Goal: Find specific page/section: Find specific page/section

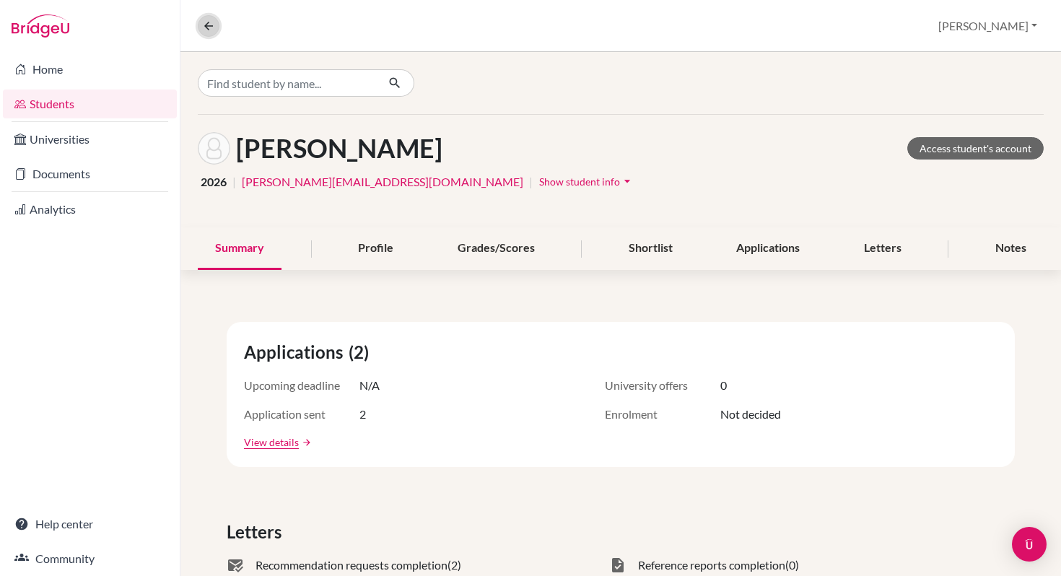
click at [209, 26] on icon at bounding box center [208, 25] width 13 height 13
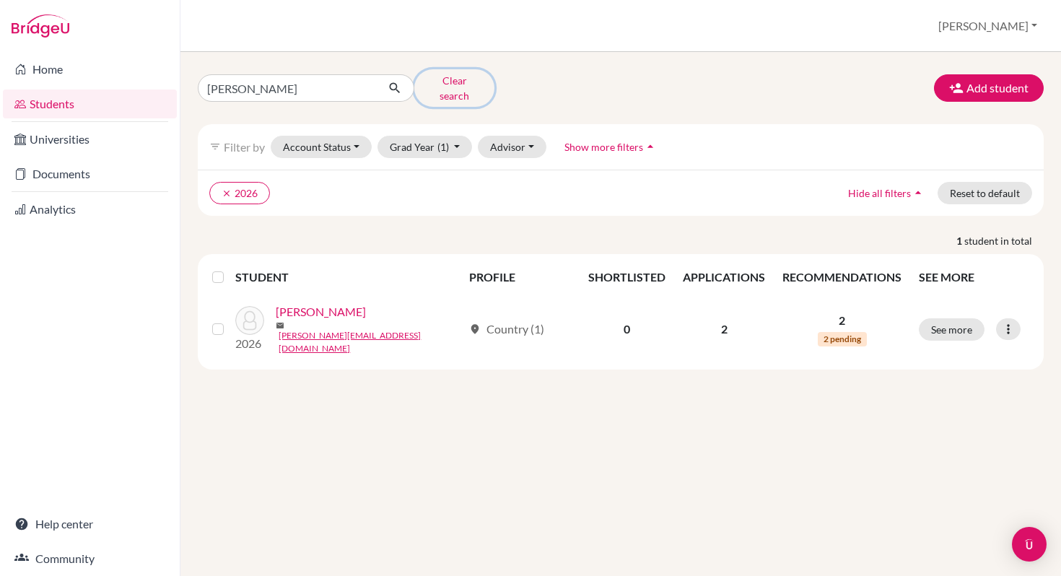
click at [457, 83] on button "Clear search" at bounding box center [454, 88] width 80 height 38
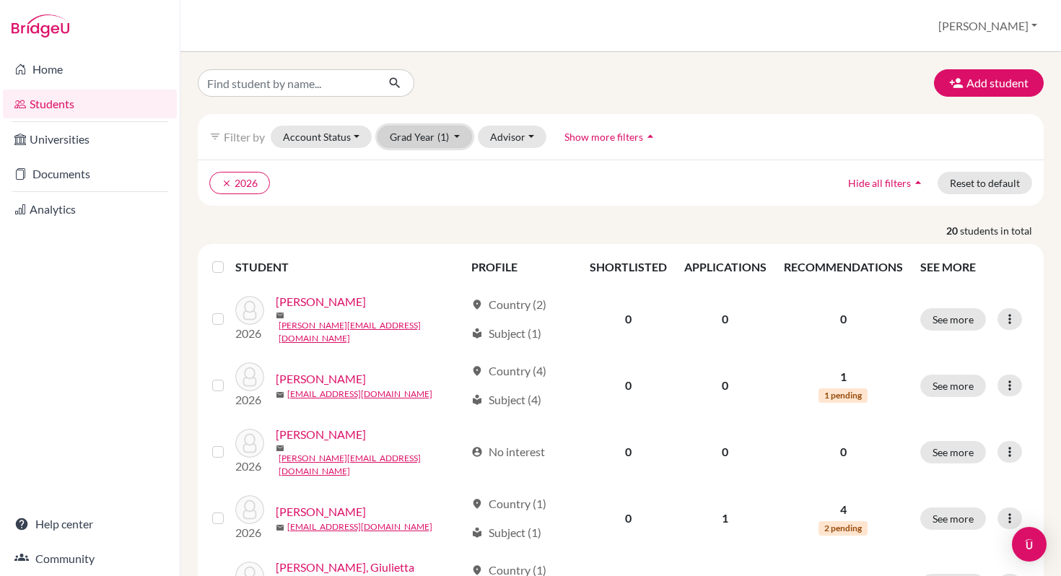
click at [455, 138] on button "Grad Year (1)" at bounding box center [424, 137] width 95 height 22
click at [409, 236] on span "2025" at bounding box center [408, 236] width 26 height 17
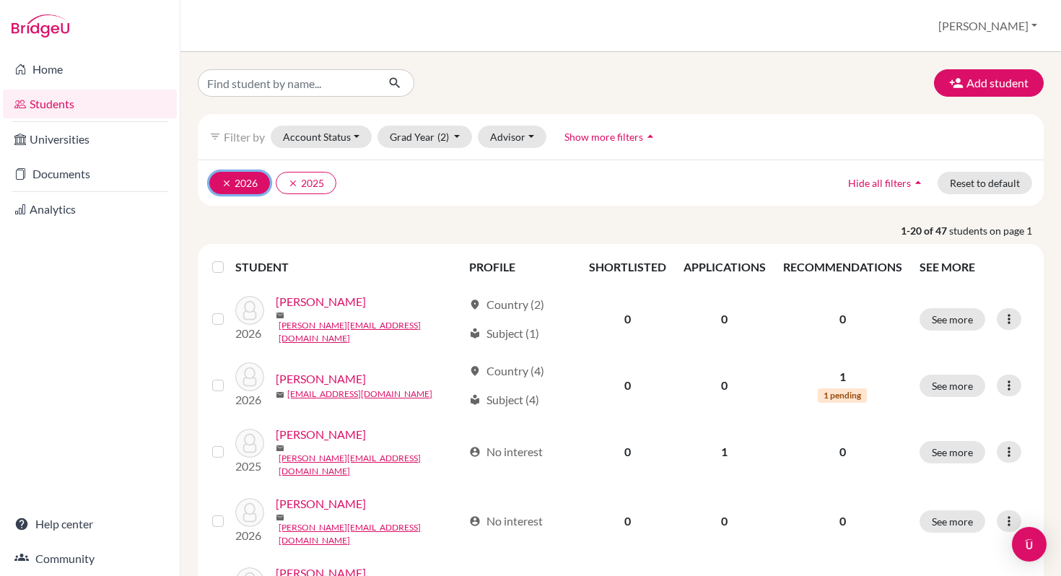
click at [226, 180] on icon "clear" at bounding box center [227, 183] width 10 height 10
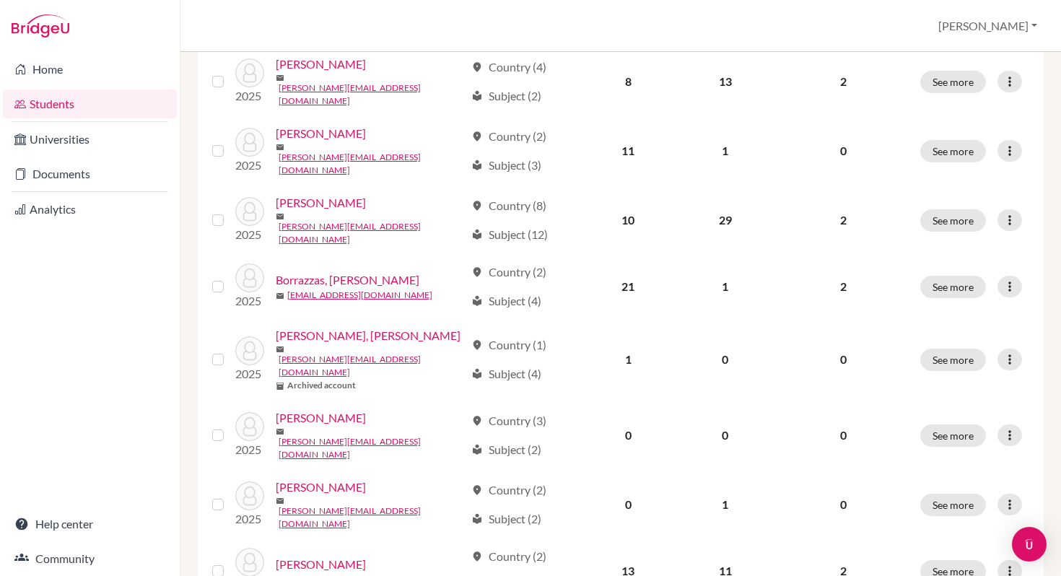
scroll to position [377, 0]
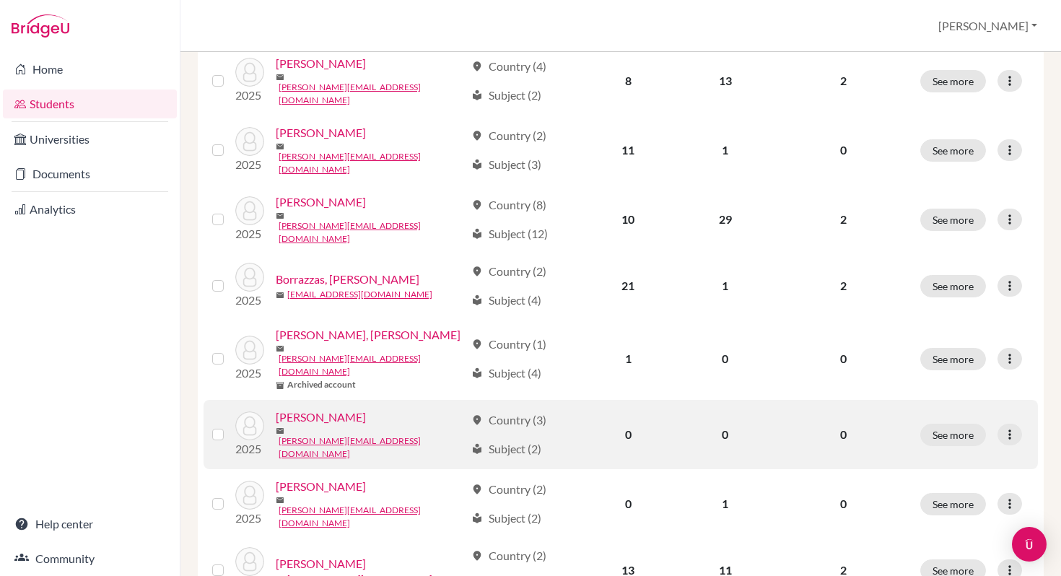
click at [315, 408] on link "[PERSON_NAME]" at bounding box center [321, 416] width 90 height 17
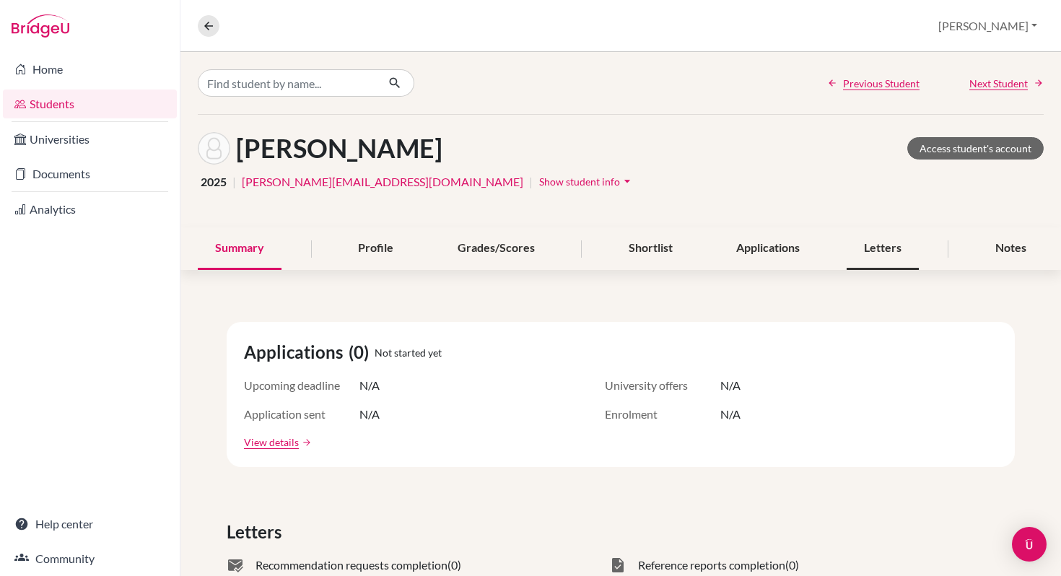
click at [882, 247] on div "Letters" at bounding box center [882, 248] width 72 height 43
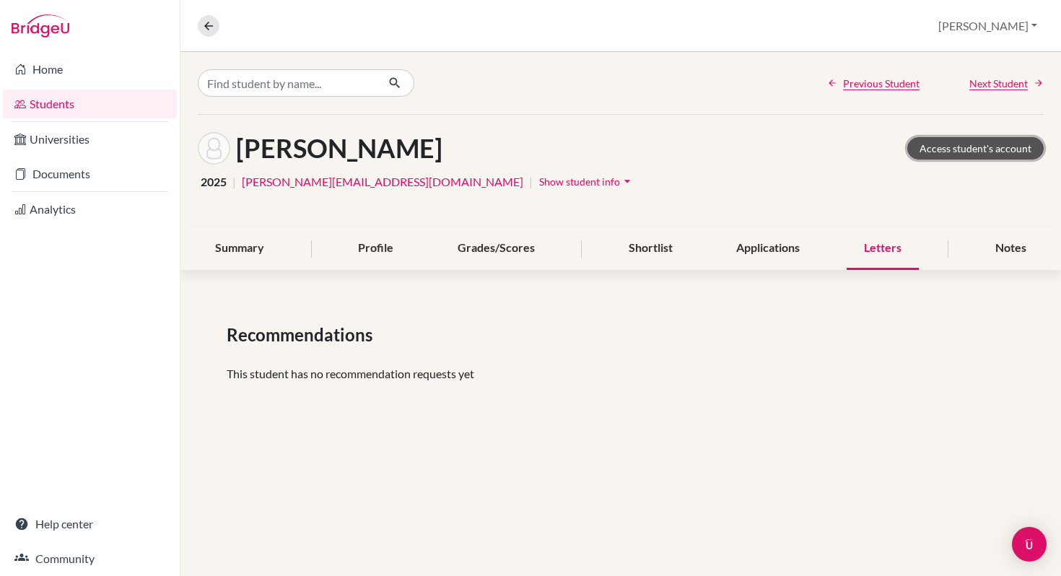
click at [966, 148] on link "Access student's account" at bounding box center [975, 148] width 136 height 22
